Goal: Information Seeking & Learning: Learn about a topic

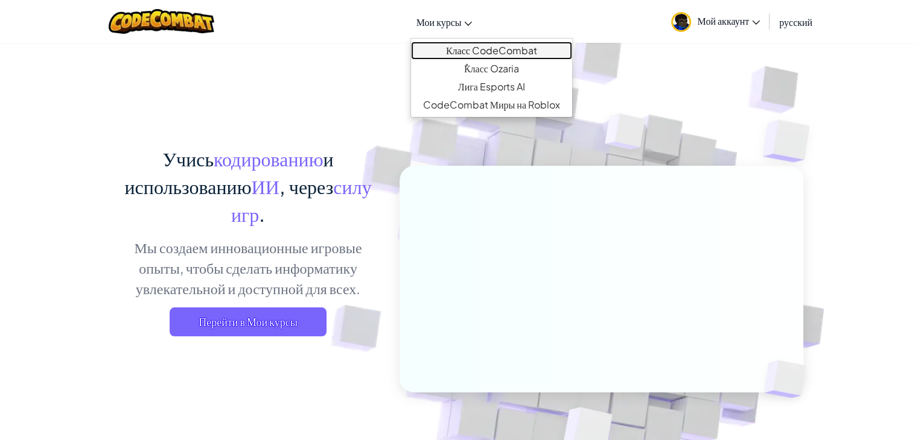
click at [468, 51] on link "Класс CodeCombat" at bounding box center [491, 51] width 161 height 18
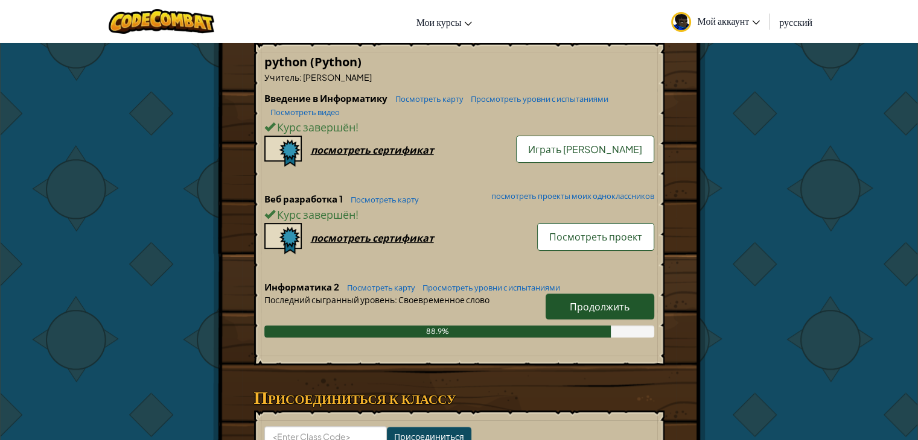
scroll to position [241, 0]
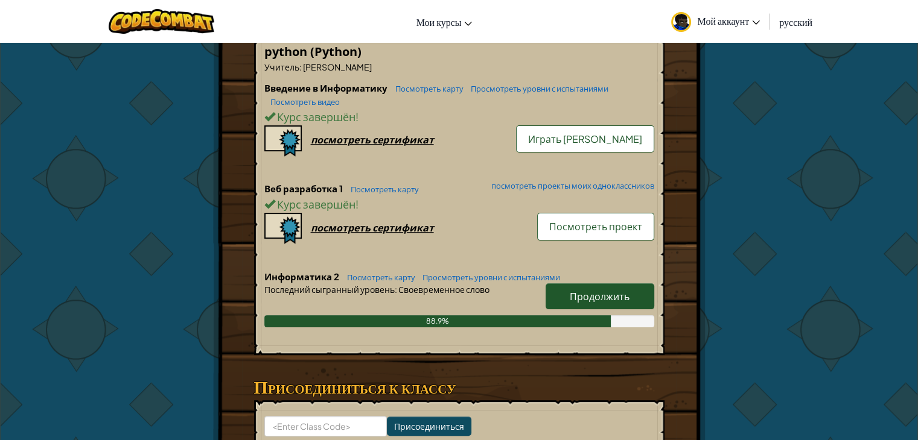
click at [617, 296] on span "Продолжить" at bounding box center [600, 296] width 60 height 13
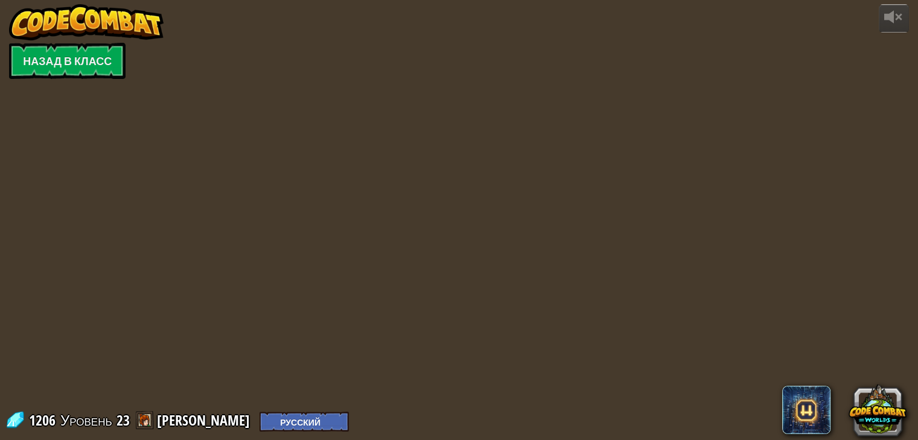
select select "ru"
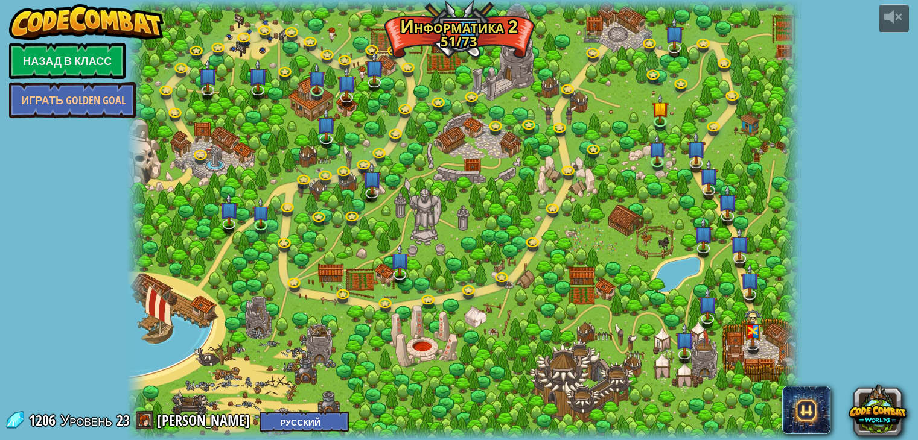
select select "ru"
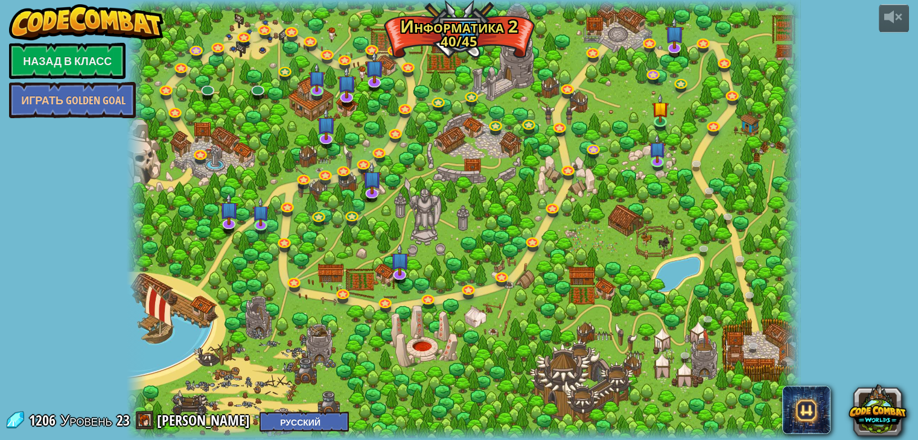
select select "ru"
